Goal: Information Seeking & Learning: Learn about a topic

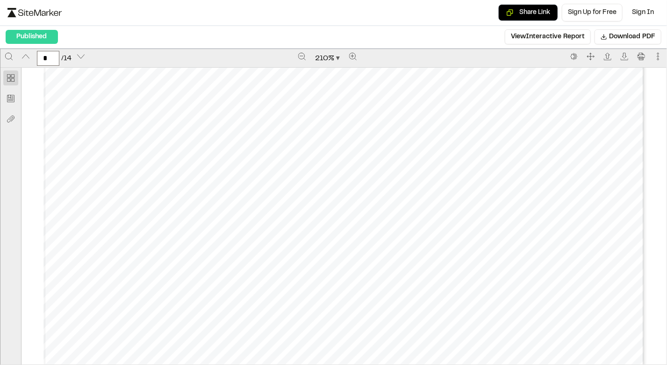
scroll to position [2608, 0]
drag, startPoint x: 655, startPoint y: 107, endPoint x: 413, endPoint y: 200, distance: 259.6
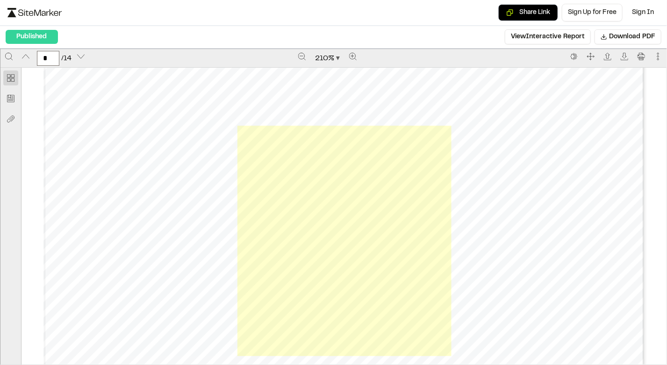
scroll to position [5766, 0]
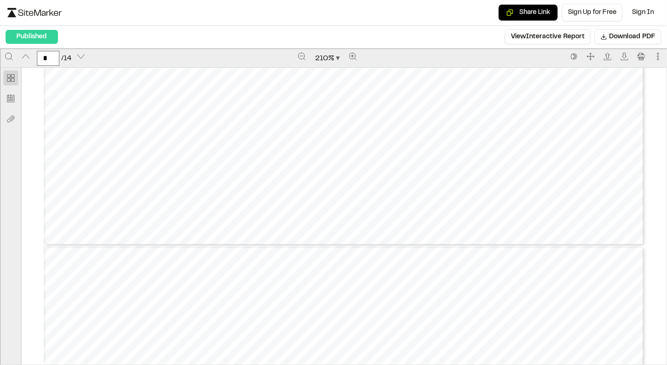
type input "*"
click at [531, 150] on div "Prepared by [PERSON_NAME] - 4 - Created with SiteMarker" at bounding box center [343, 180] width 600 height 777
click at [531, 154] on div "Prepared by [PERSON_NAME] - 4 - Created with SiteMarker" at bounding box center [343, 180] width 600 height 777
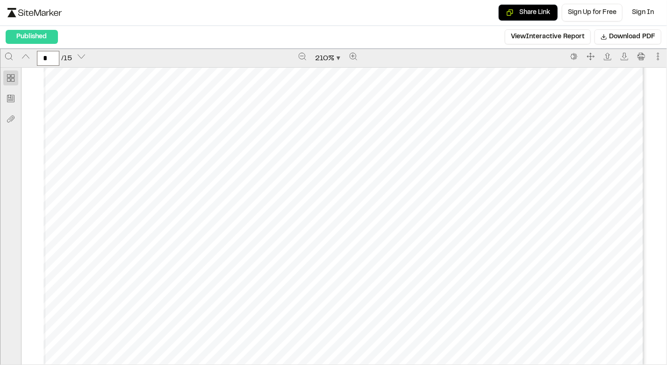
scroll to position [5767, 0]
drag, startPoint x: 293, startPoint y: 210, endPoint x: 58, endPoint y: 211, distance: 234.1
click at [58, 211] on div "Prepared by [PERSON_NAME] - 8 - Created with SiteMarker" at bounding box center [343, 129] width 600 height 777
type input "**"
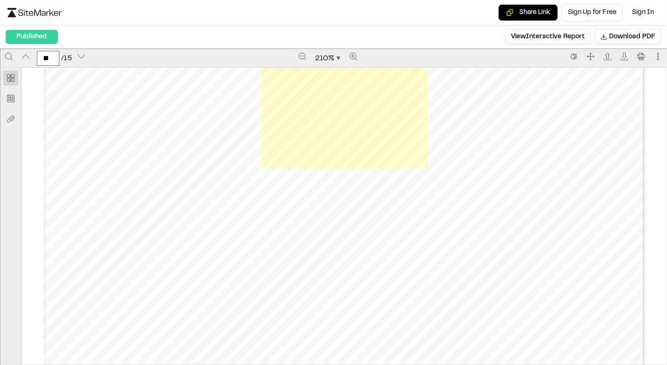
scroll to position [10470, 0]
